Goal: Find specific page/section: Find specific page/section

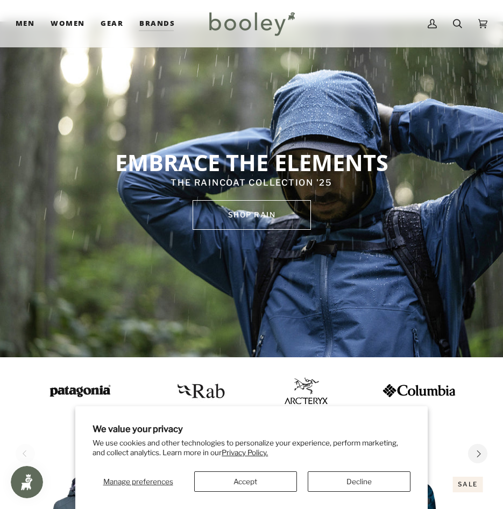
scroll to position [269, 0]
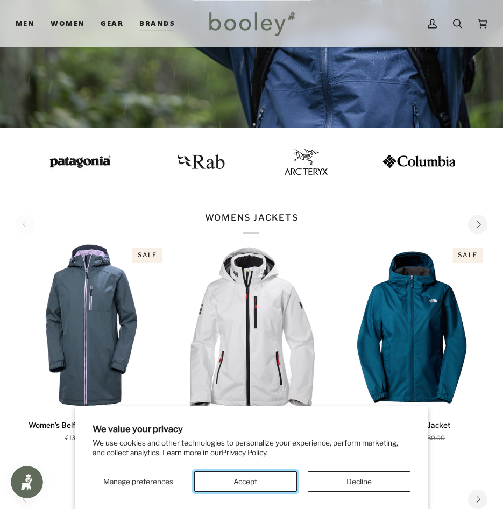
click at [262, 484] on button "Accept" at bounding box center [245, 481] width 103 height 20
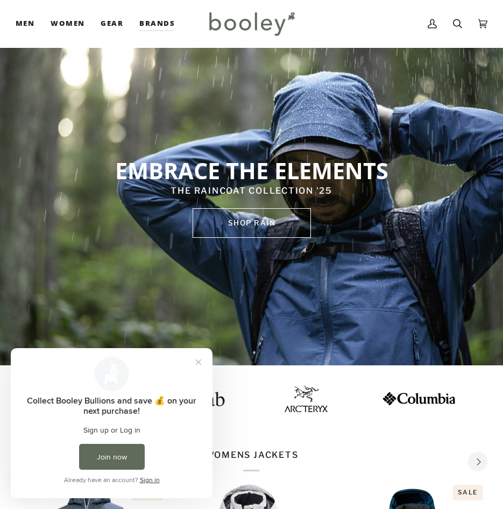
scroll to position [0, 0]
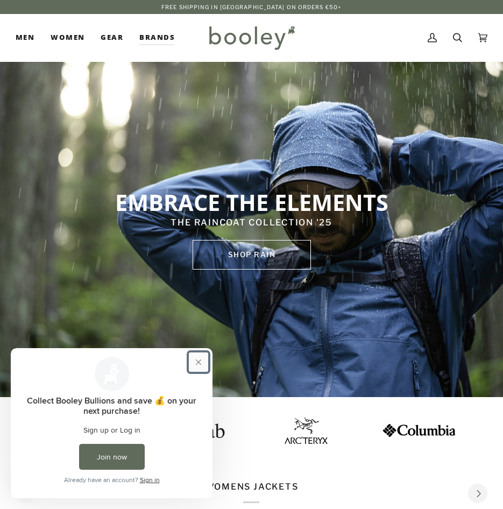
click at [203, 358] on button "Close prompt" at bounding box center [198, 361] width 19 height 19
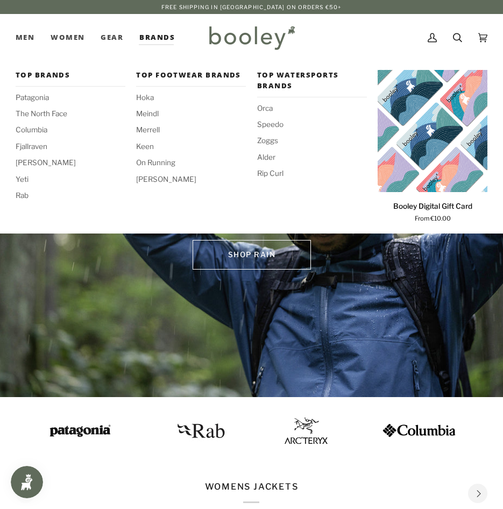
click at [157, 31] on link "Brands" at bounding box center [157, 37] width 52 height 47
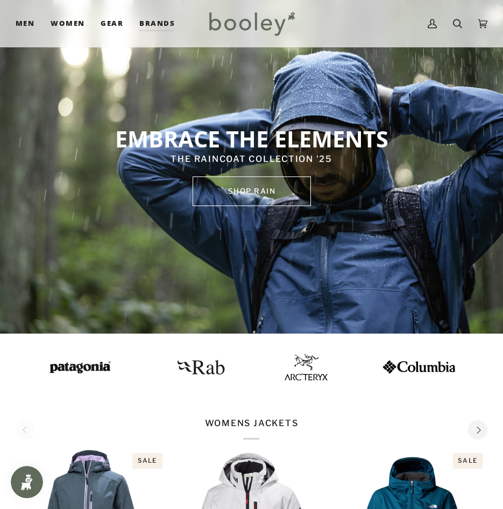
scroll to position [9, 0]
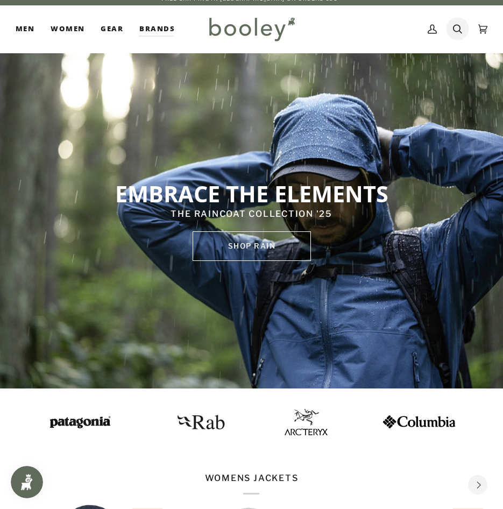
click at [451, 28] on link "Search" at bounding box center [457, 28] width 25 height 47
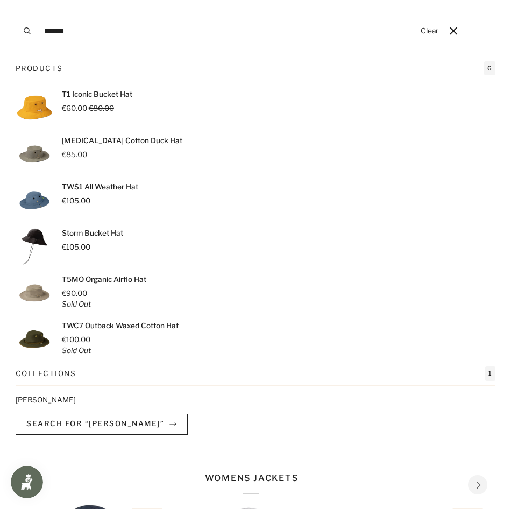
type input "******"
